Goal: Find specific page/section: Find specific page/section

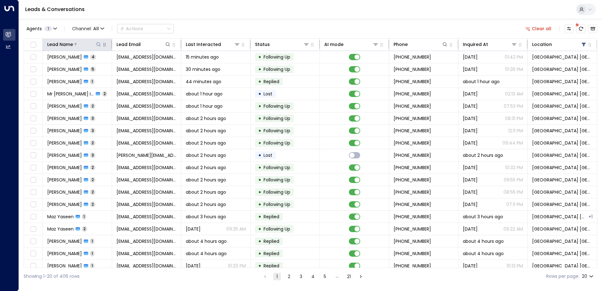
click at [97, 46] on icon at bounding box center [98, 44] width 5 height 5
type input "*****"
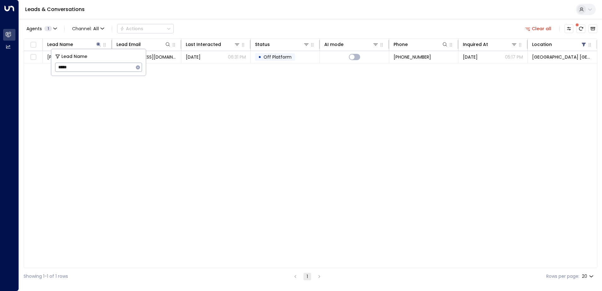
click at [217, 20] on div "Agents 1 Channel: All Actions Clear all Lead Name Lead Email Last Interacted St…" at bounding box center [310, 152] width 573 height 266
click at [97, 43] on icon at bounding box center [98, 44] width 4 height 4
click at [97, 45] on icon at bounding box center [98, 44] width 5 height 5
drag, startPoint x: 75, startPoint y: 66, endPoint x: 46, endPoint y: 67, distance: 29.0
click at [46, 67] on body "Overview Leads & Conversations Leads & Conversations Analytics Analytics Leads …" at bounding box center [301, 142] width 602 height 284
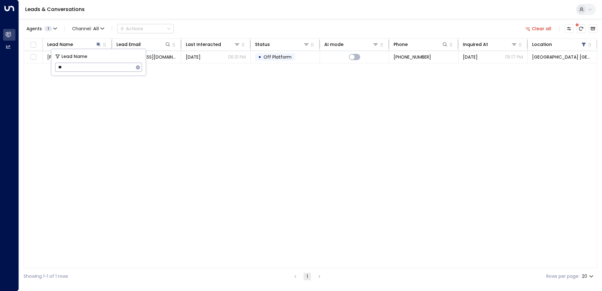
type input "*"
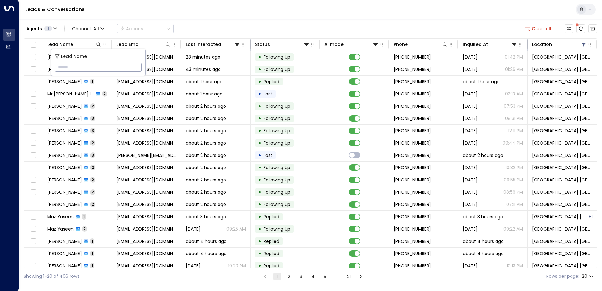
click at [209, 9] on div "Leads & Conversations" at bounding box center [310, 9] width 583 height 19
